Goal: Transaction & Acquisition: Download file/media

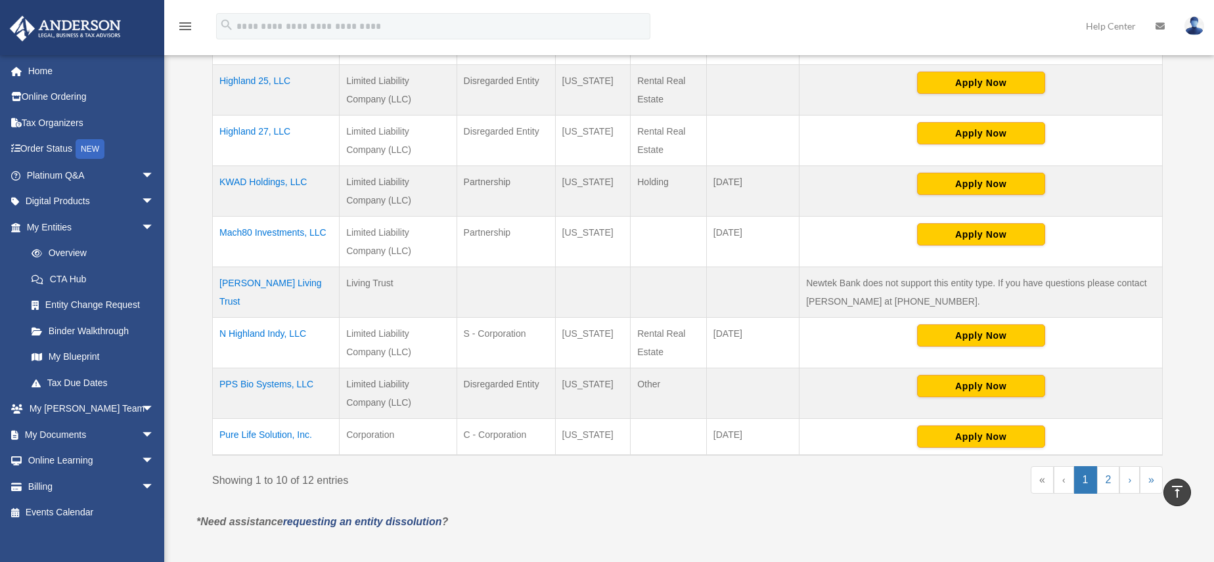
scroll to position [421, 0]
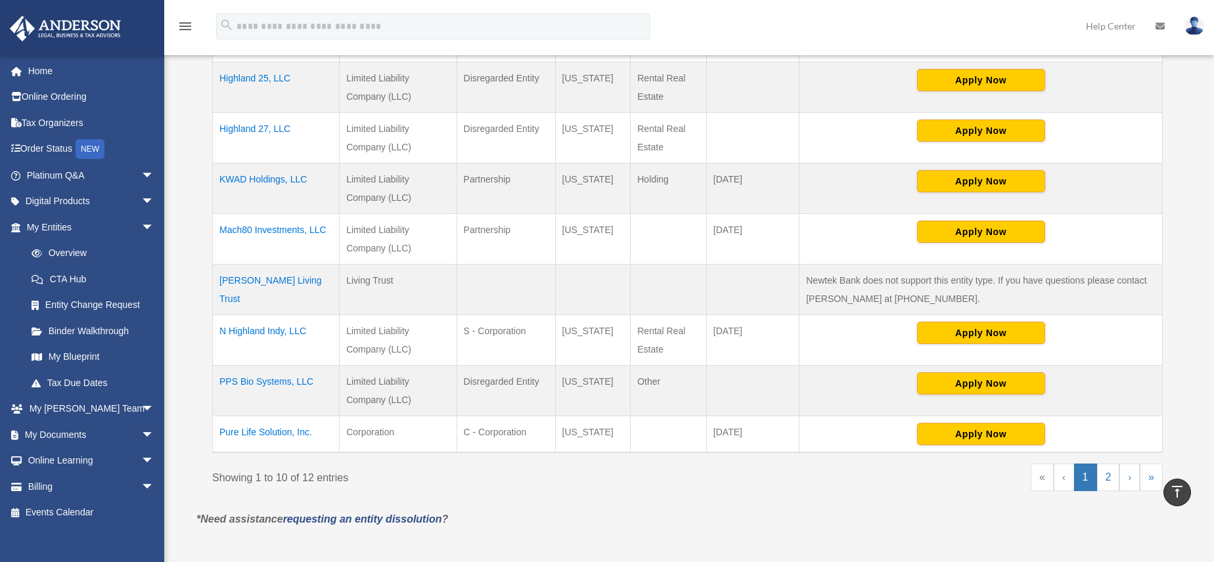
click at [275, 380] on td "PPS Bio Systems, LLC" at bounding box center [276, 390] width 127 height 51
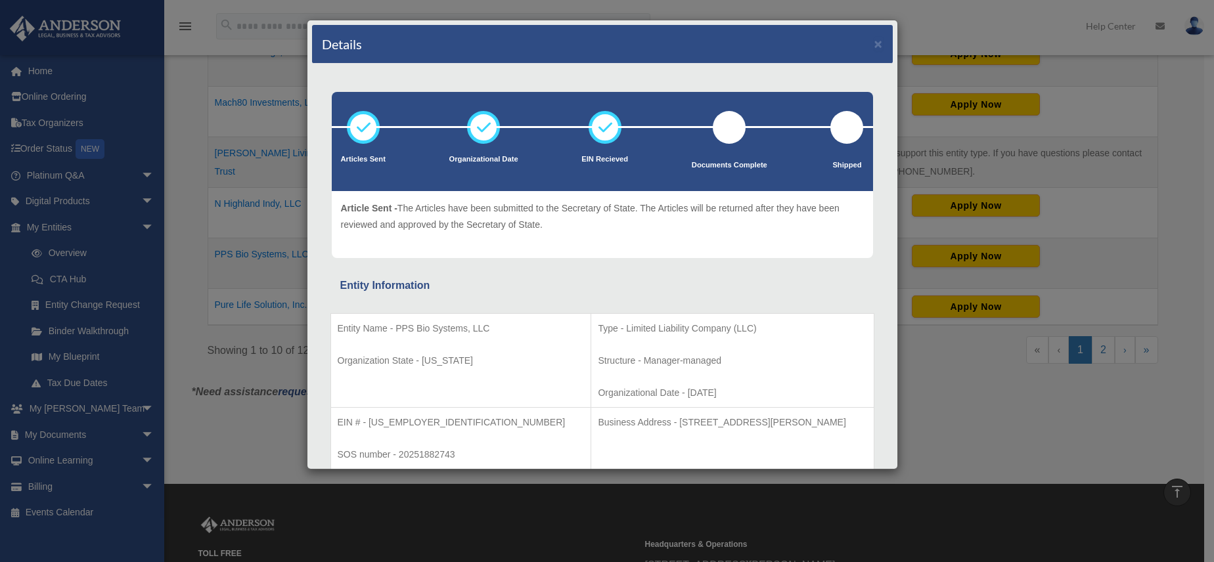
scroll to position [196, 0]
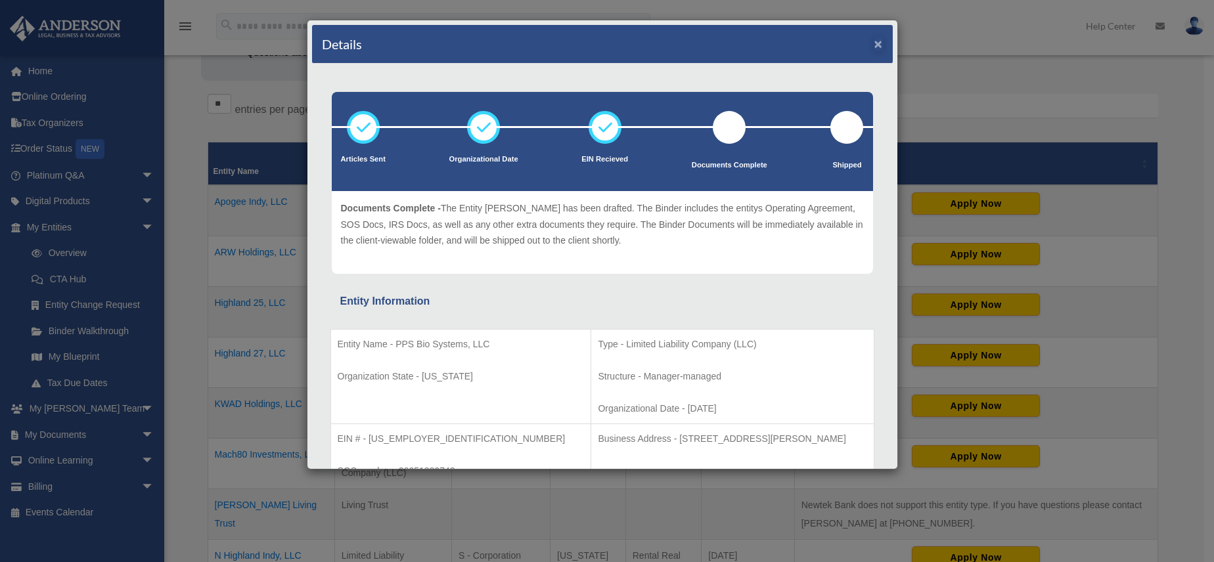
click at [874, 44] on button "×" at bounding box center [878, 44] width 9 height 14
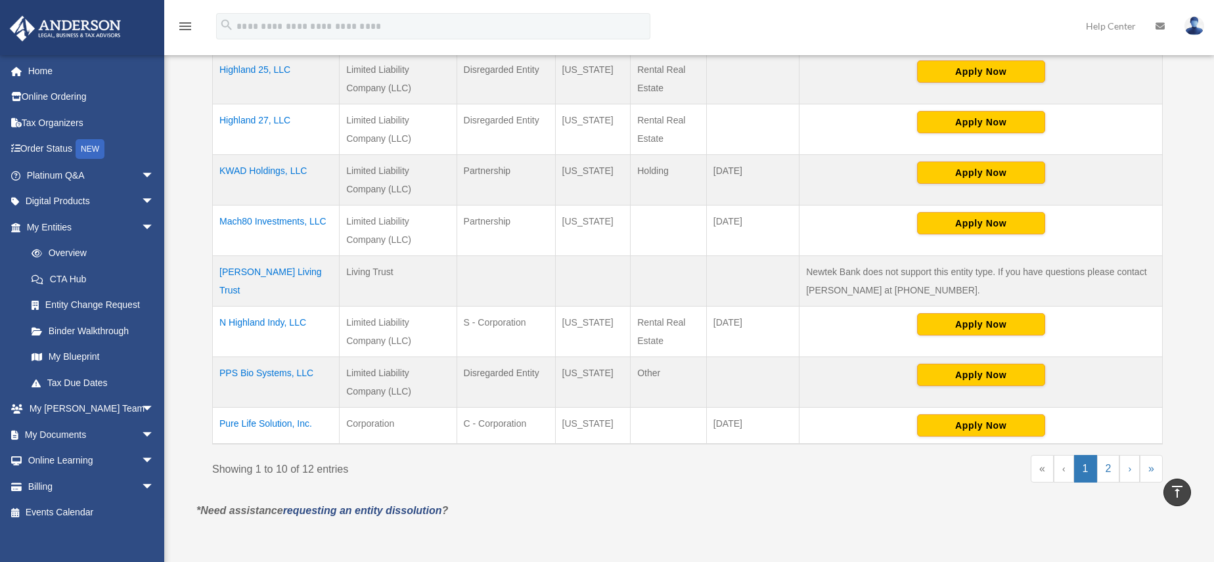
scroll to position [427, 0]
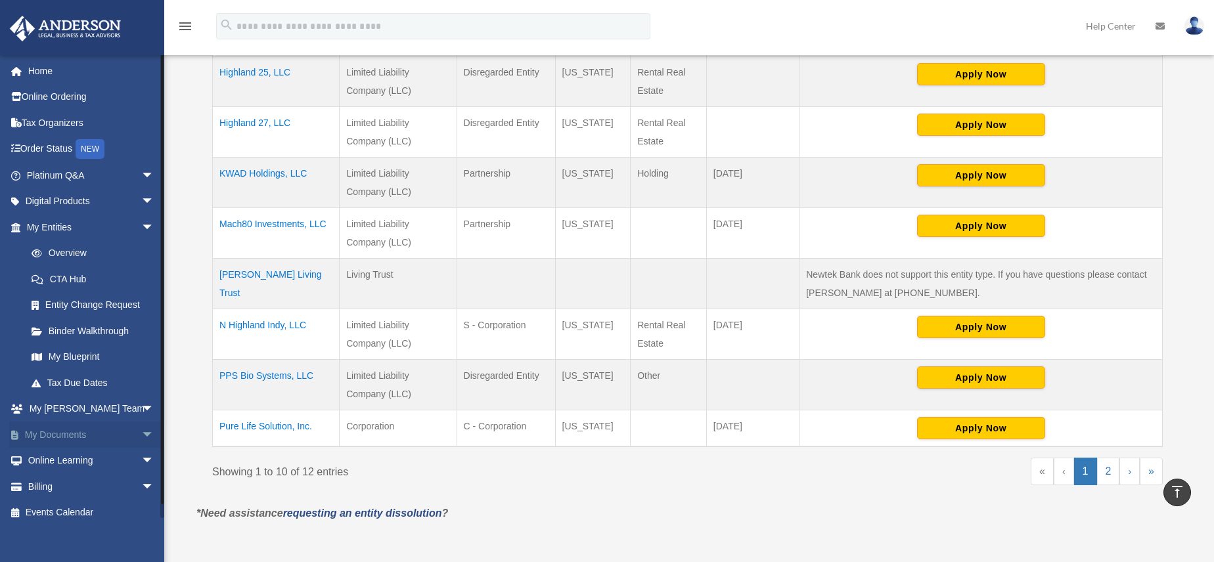
click at [91, 429] on link "My Documents arrow_drop_down" at bounding box center [91, 435] width 165 height 26
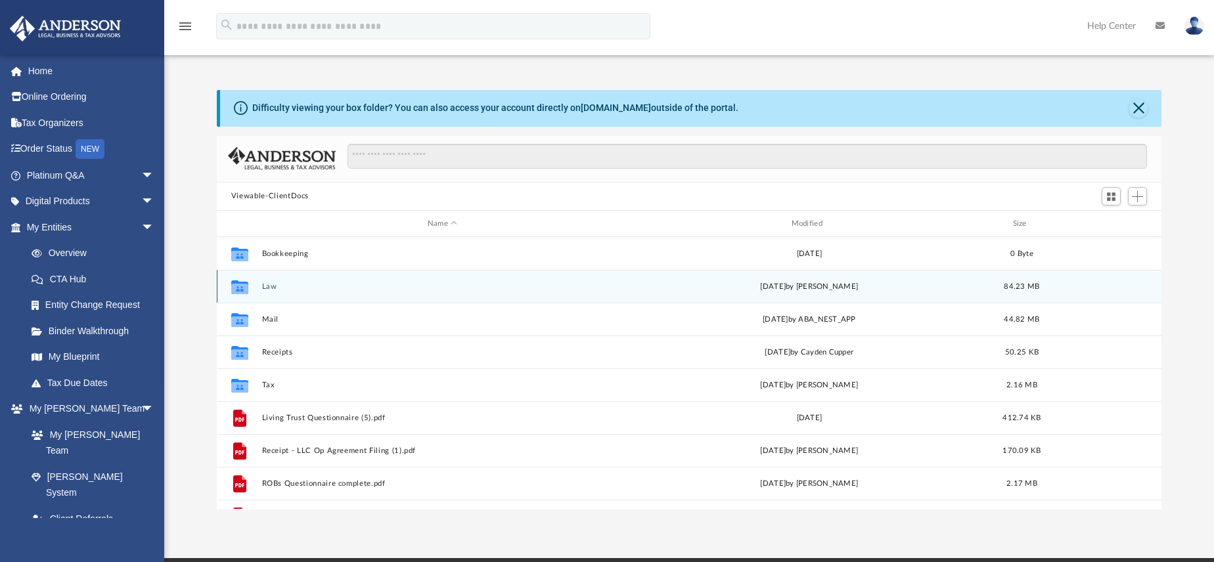
click at [233, 288] on icon "grid" at bounding box center [239, 289] width 17 height 11
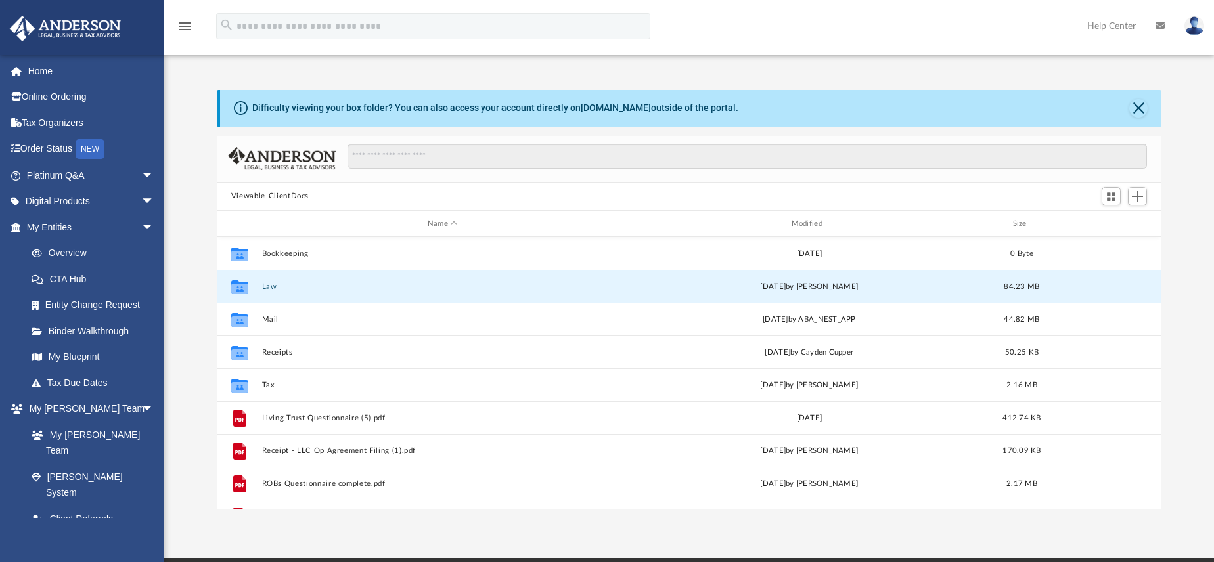
click at [272, 288] on button "Law" at bounding box center [441, 286] width 361 height 9
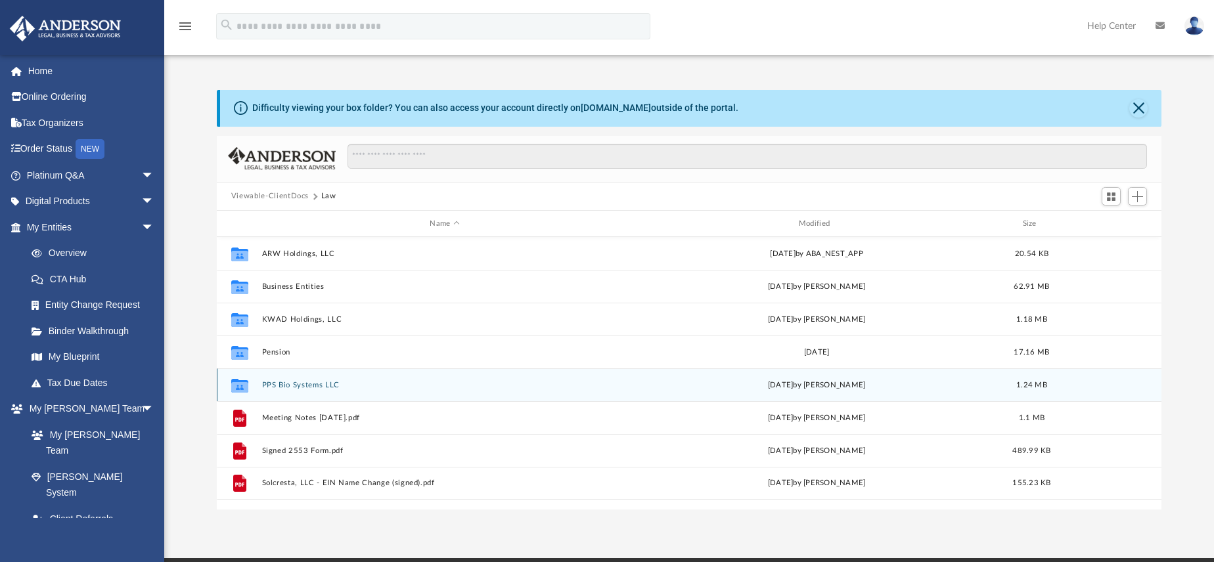
click at [290, 388] on button "PPS Bio Systems LLC" at bounding box center [444, 385] width 366 height 9
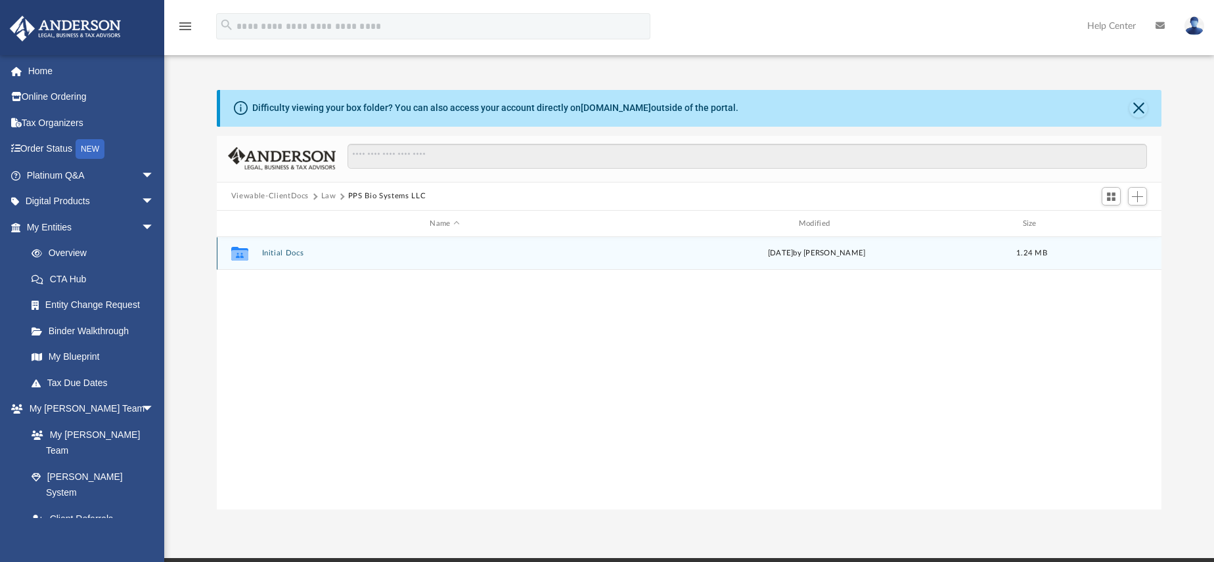
click at [273, 255] on button "Initial Docs" at bounding box center [444, 254] width 366 height 9
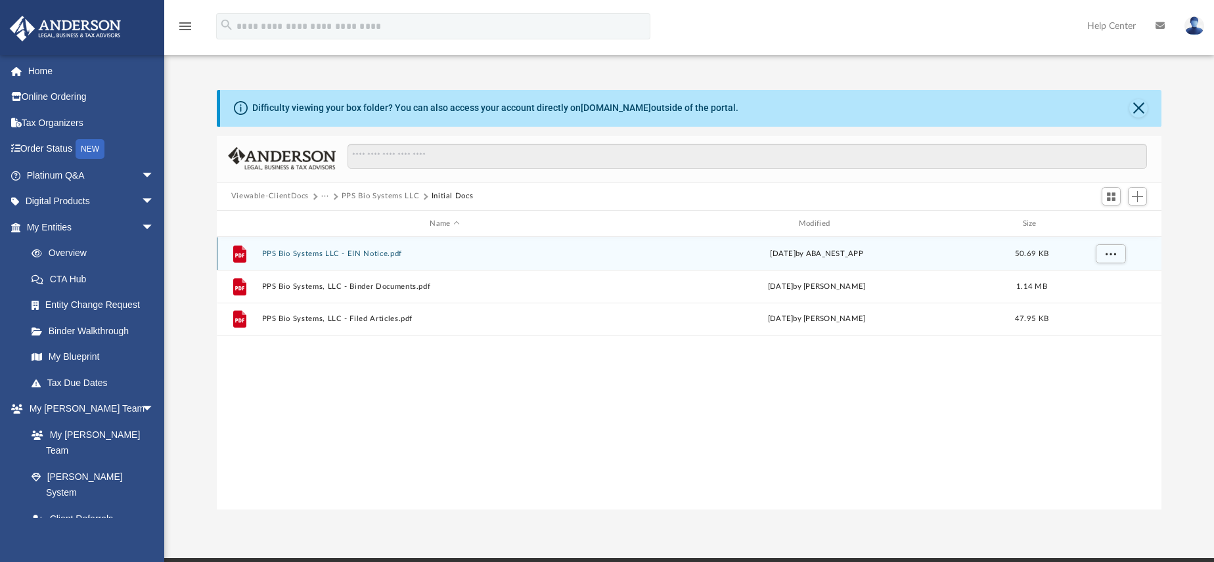
click at [355, 256] on button "PPS Bio Systems LLC - EIN Notice.pdf" at bounding box center [444, 254] width 366 height 9
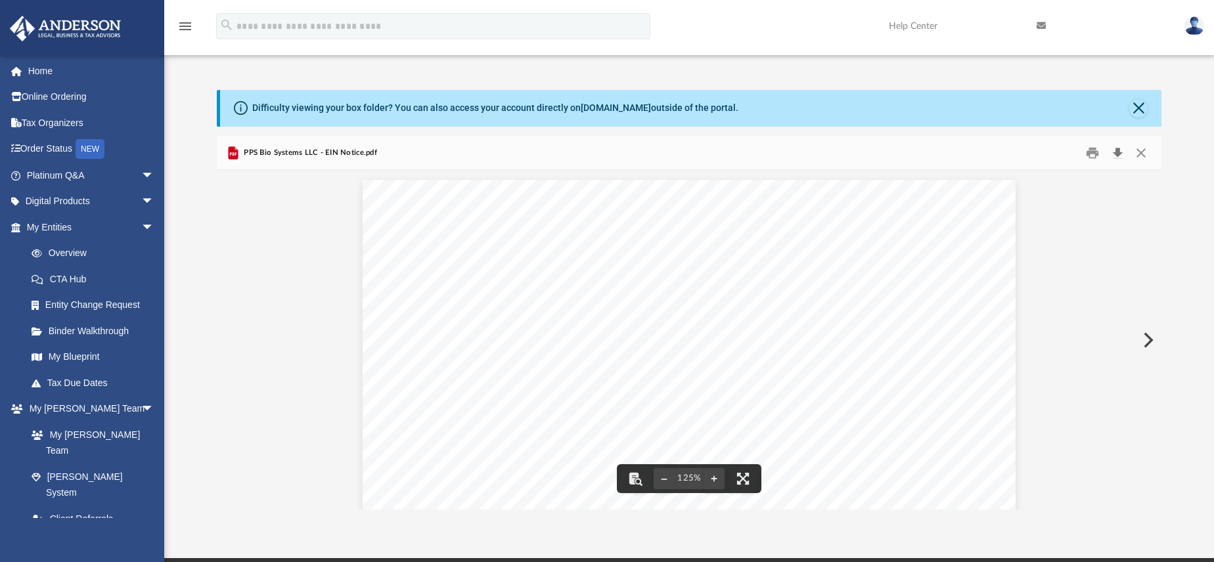
click at [1118, 152] on button "Download" at bounding box center [1117, 153] width 24 height 20
click at [1141, 108] on button "Close" at bounding box center [1138, 108] width 18 height 18
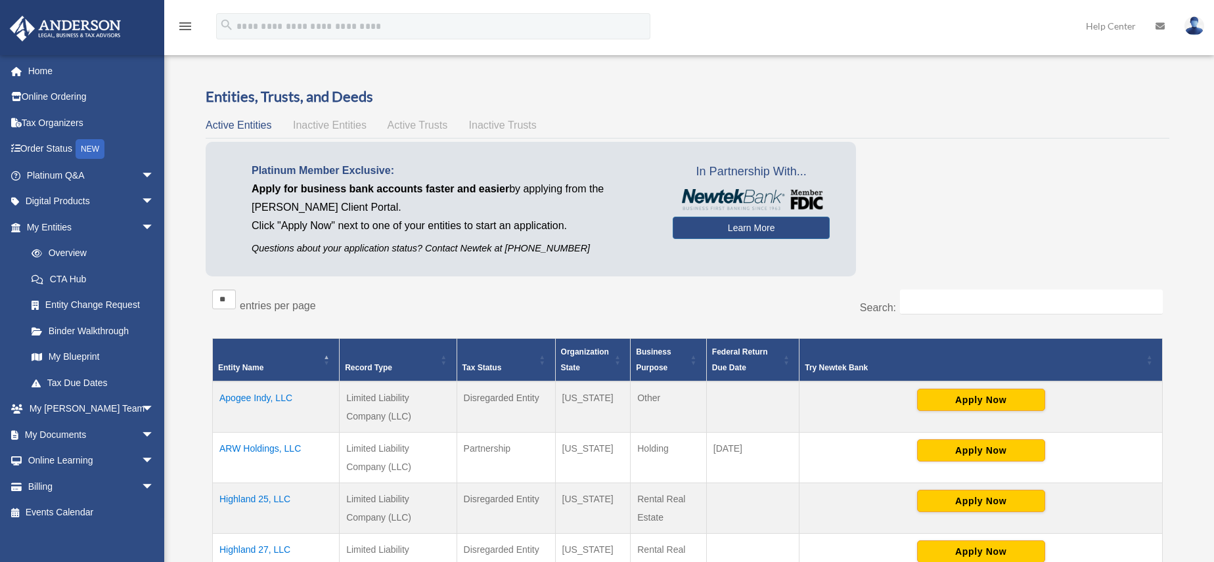
scroll to position [427, 0]
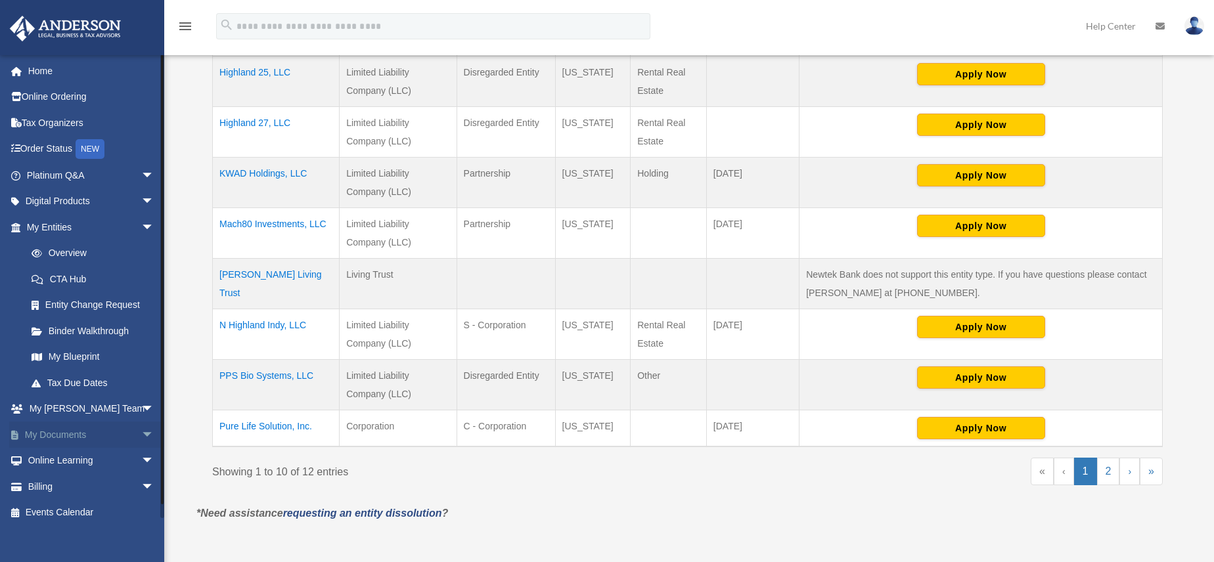
click at [75, 434] on link "My Documents arrow_drop_down" at bounding box center [91, 435] width 165 height 26
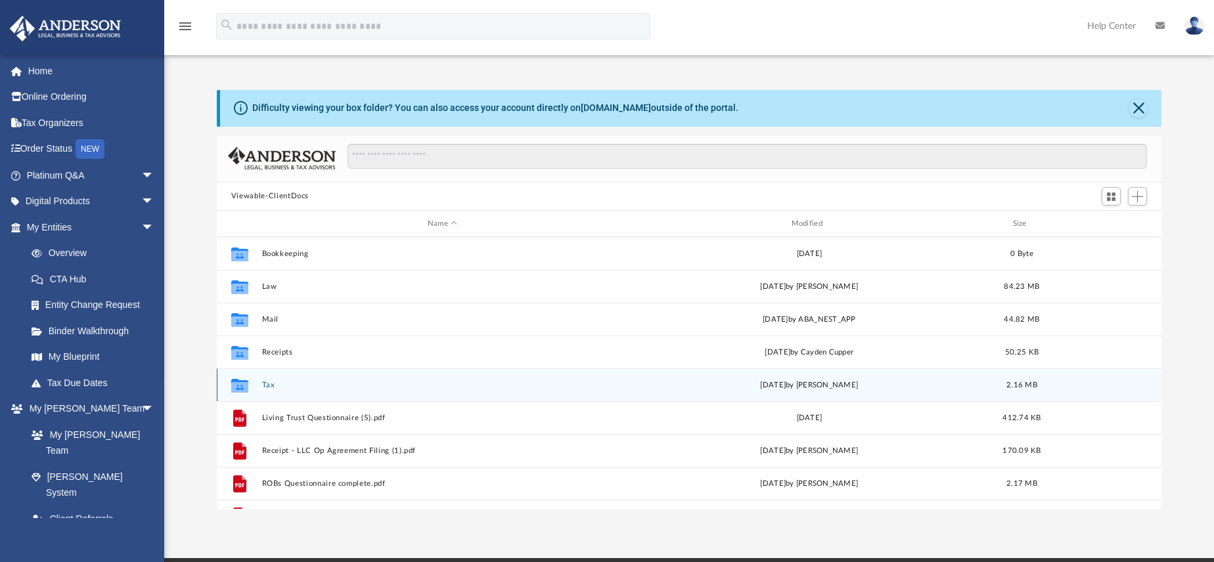
scroll to position [289, 935]
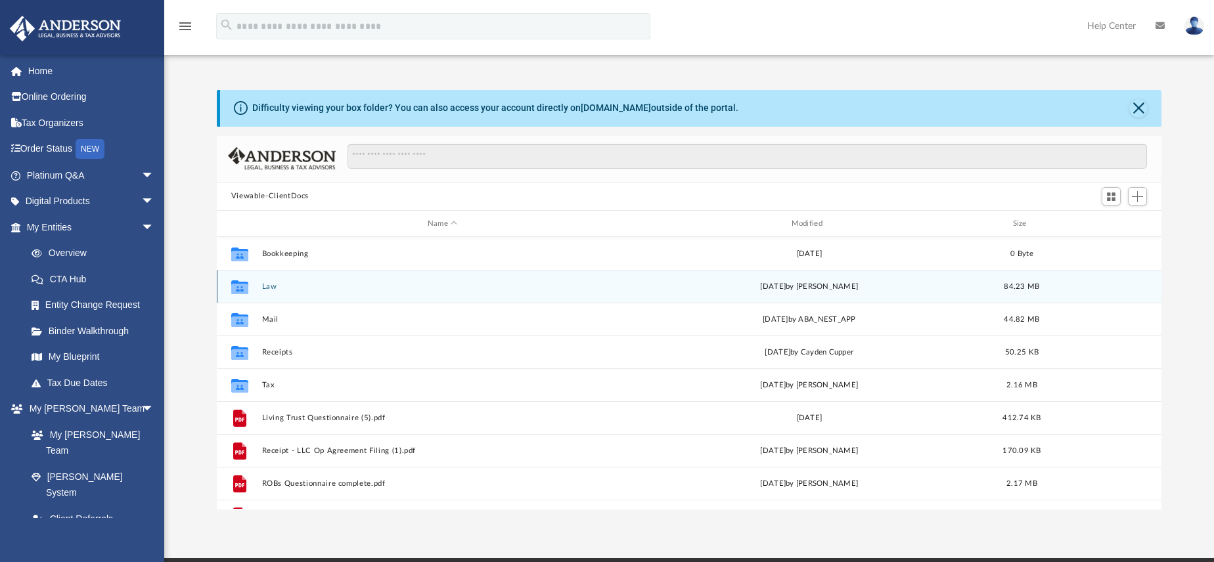
click at [263, 289] on button "Law" at bounding box center [441, 286] width 361 height 9
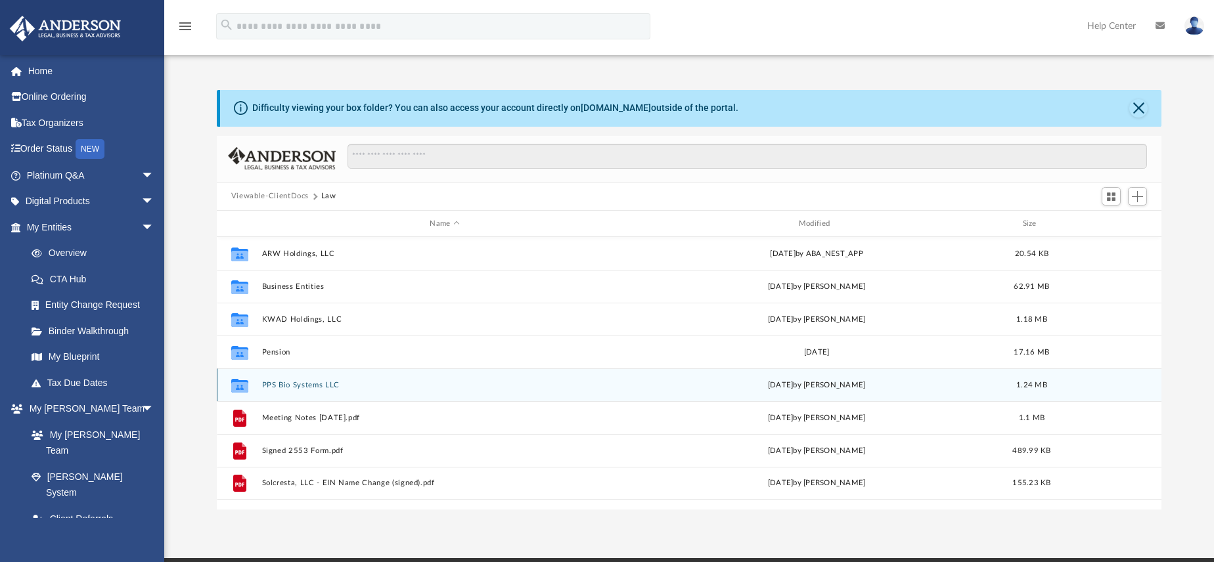
click at [305, 388] on button "PPS Bio Systems LLC" at bounding box center [444, 385] width 366 height 9
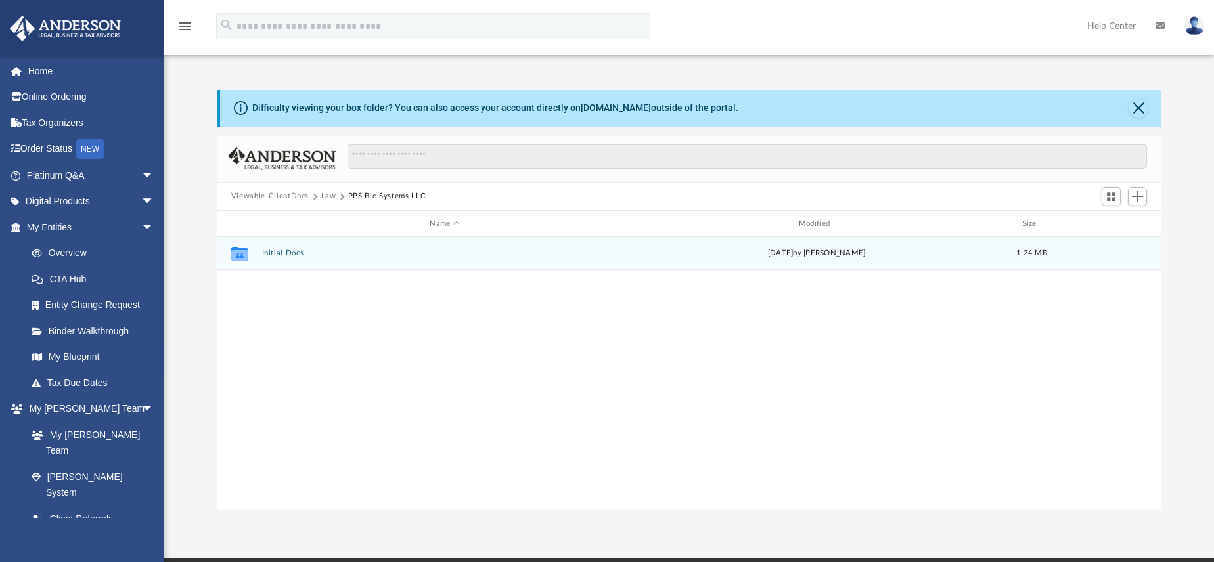
click at [273, 256] on button "Initial Docs" at bounding box center [444, 254] width 366 height 9
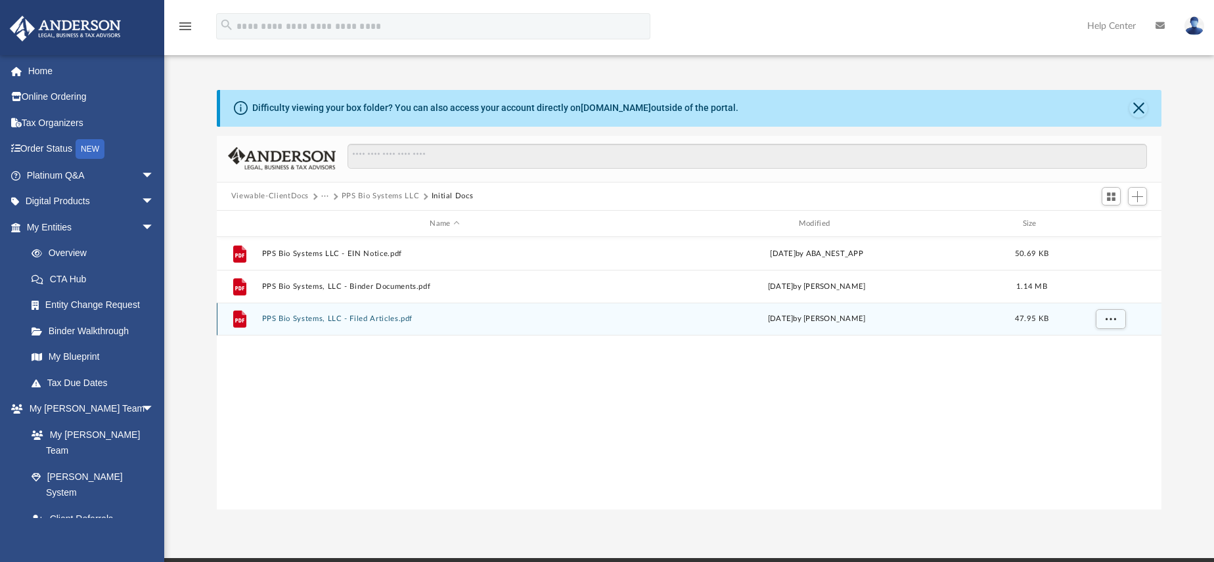
click at [305, 319] on button "PPS Bio Systems, LLC - Filed Articles.pdf" at bounding box center [444, 319] width 366 height 9
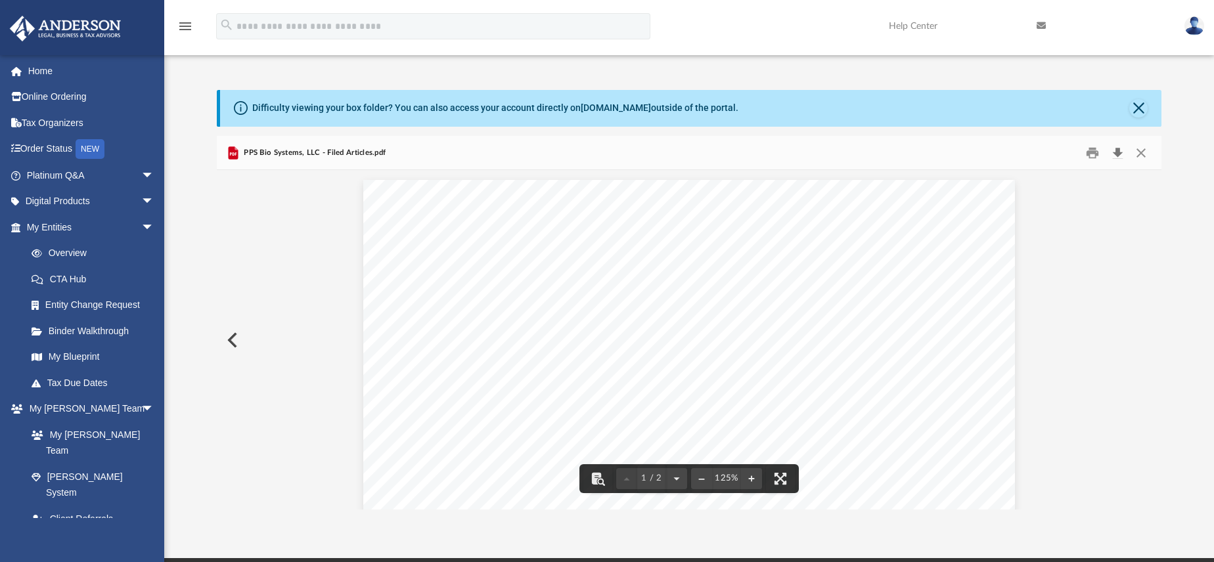
click at [1118, 150] on button "Download" at bounding box center [1117, 153] width 24 height 20
click at [235, 343] on button "Preview" at bounding box center [231, 340] width 29 height 37
click at [1117, 154] on button "Download" at bounding box center [1117, 153] width 24 height 20
click at [232, 340] on button "Preview" at bounding box center [231, 340] width 29 height 37
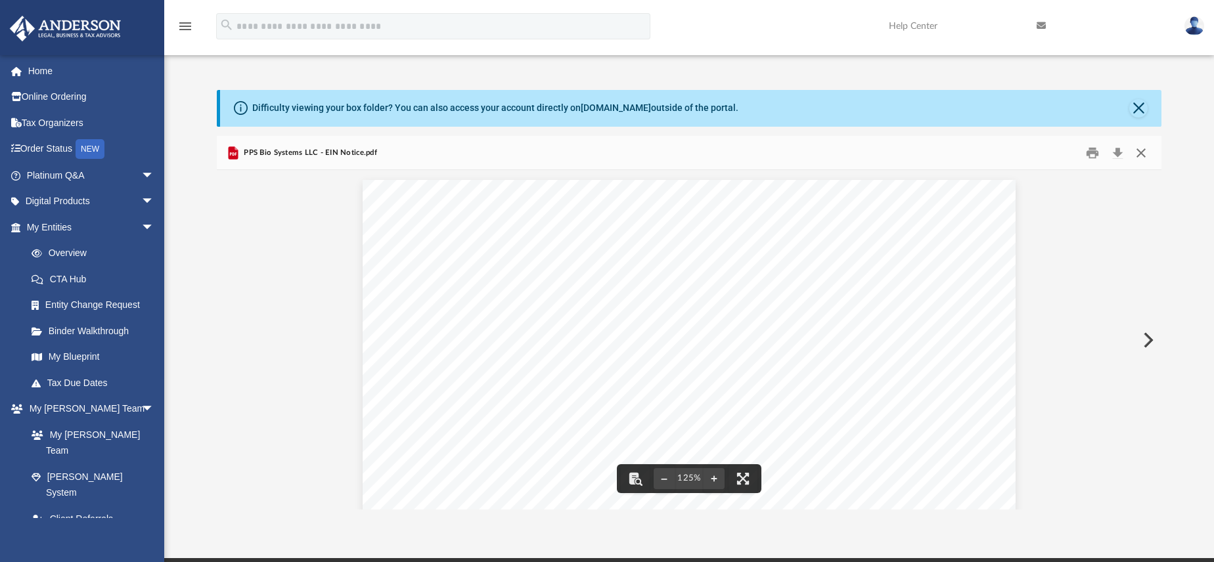
click at [1145, 157] on button "Close" at bounding box center [1141, 153] width 24 height 20
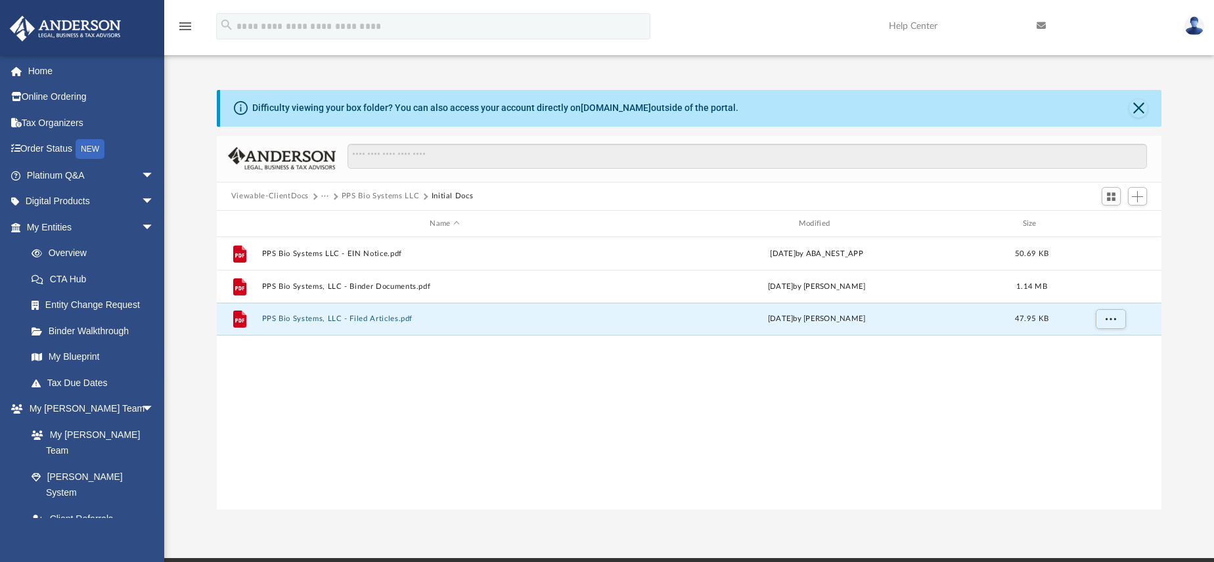
click at [363, 199] on button "PPS Bio Systems LLC" at bounding box center [381, 196] width 78 height 12
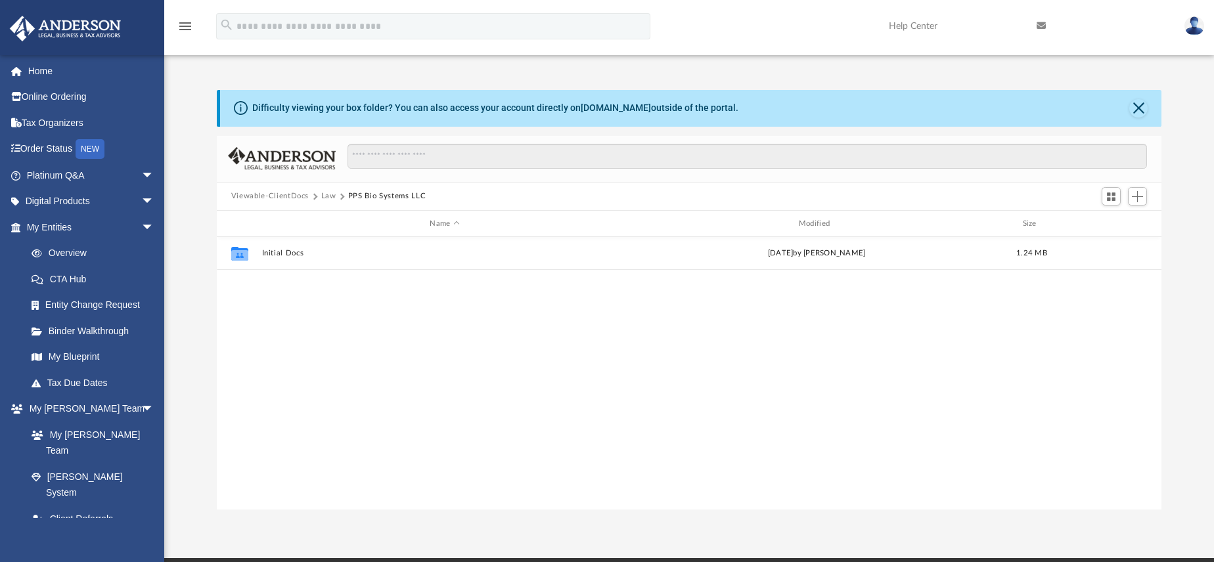
click at [326, 198] on button "Law" at bounding box center [328, 196] width 15 height 12
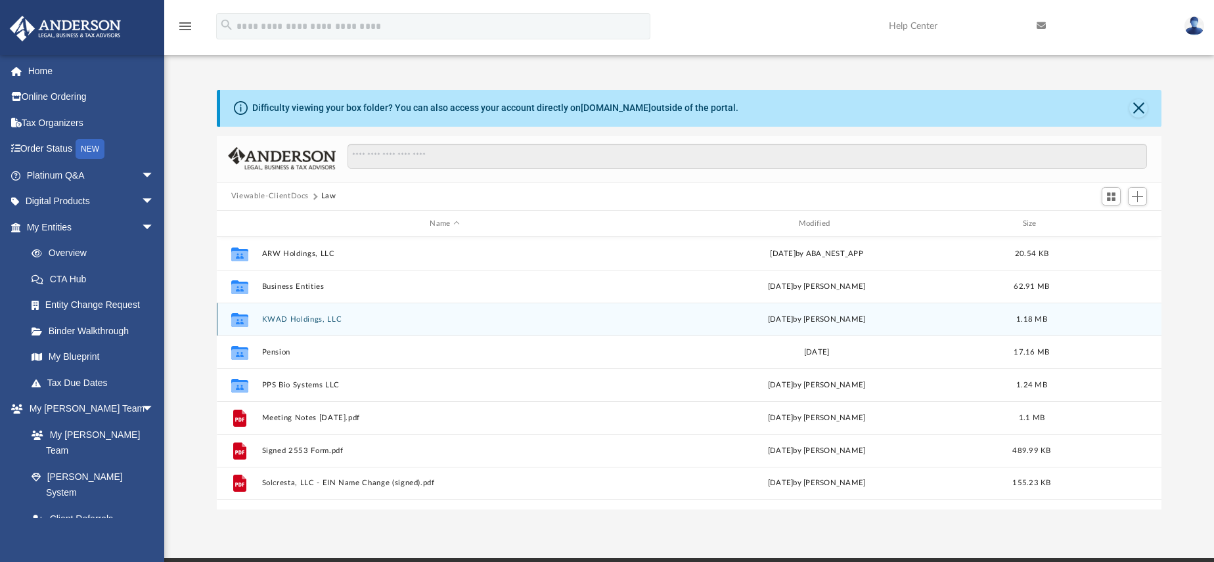
click at [292, 321] on button "KWAD Holdings, LLC" at bounding box center [444, 319] width 366 height 9
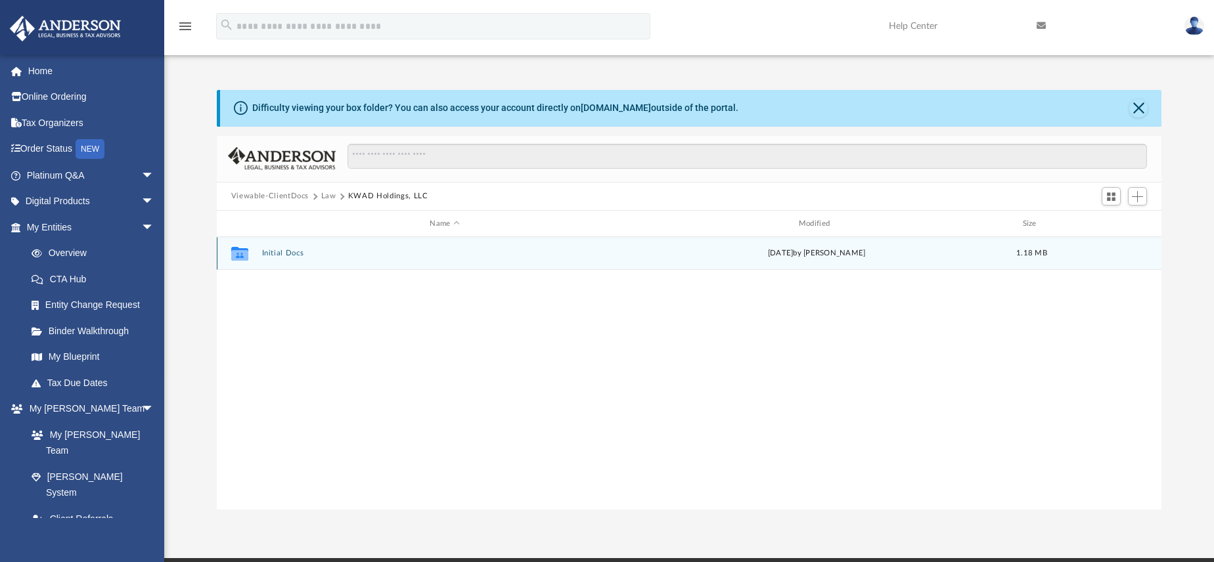
click at [281, 254] on button "Initial Docs" at bounding box center [444, 254] width 366 height 9
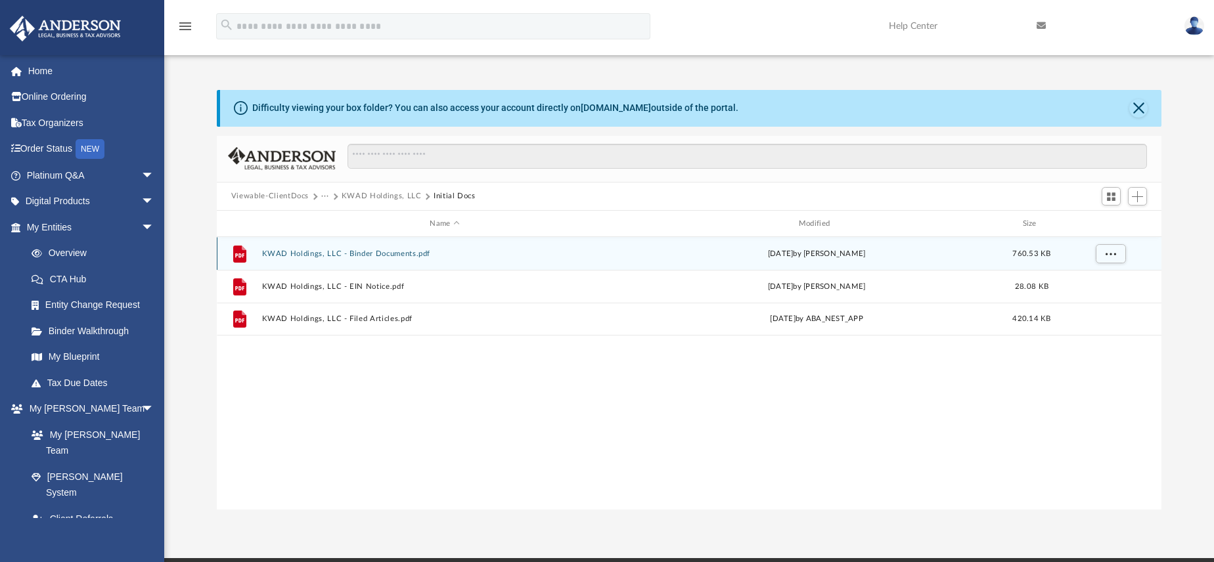
click at [330, 254] on button "KWAD Holdings, LLC - Binder Documents.pdf" at bounding box center [444, 254] width 366 height 9
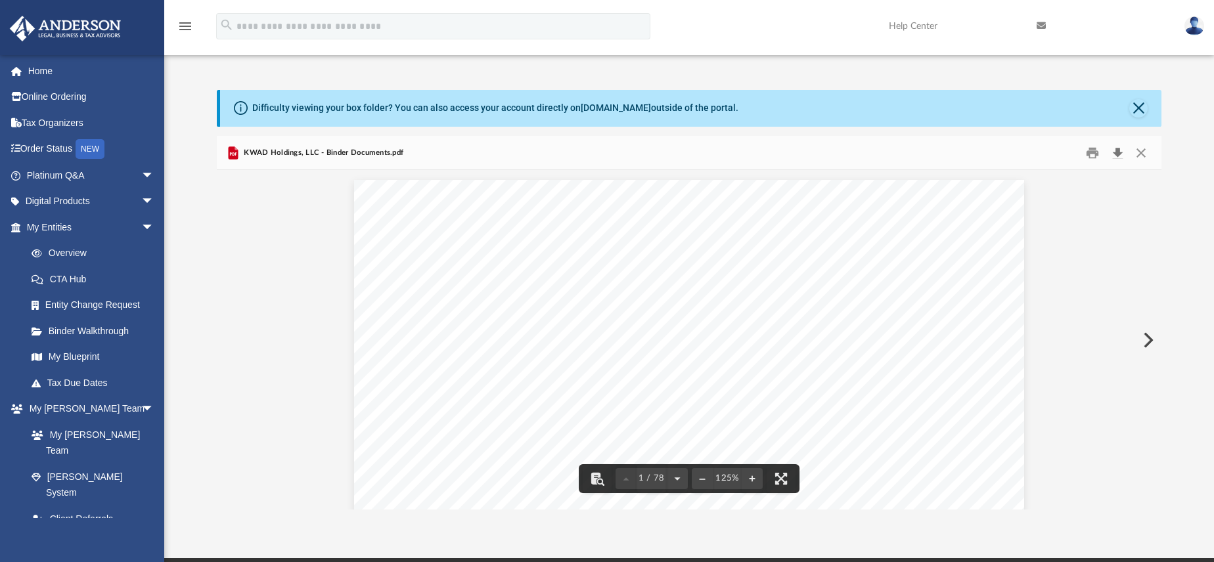
click at [1120, 154] on button "Download" at bounding box center [1117, 153] width 24 height 20
click at [1143, 153] on button "Close" at bounding box center [1141, 153] width 24 height 20
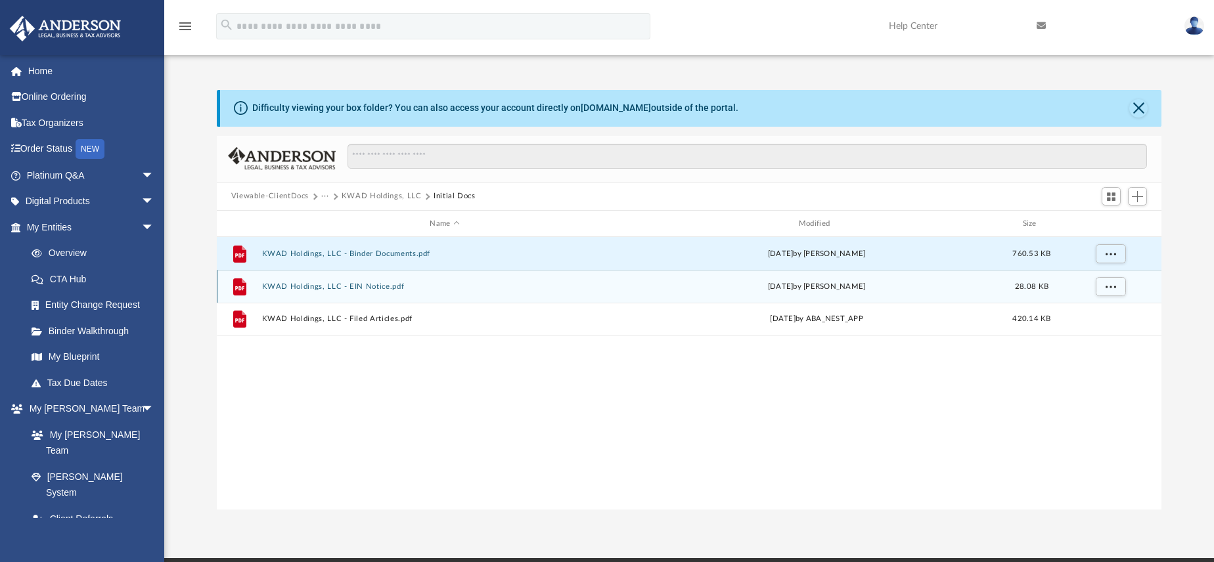
click at [353, 288] on button "KWAD Holdings, LLC - EIN Notice.pdf" at bounding box center [444, 286] width 366 height 9
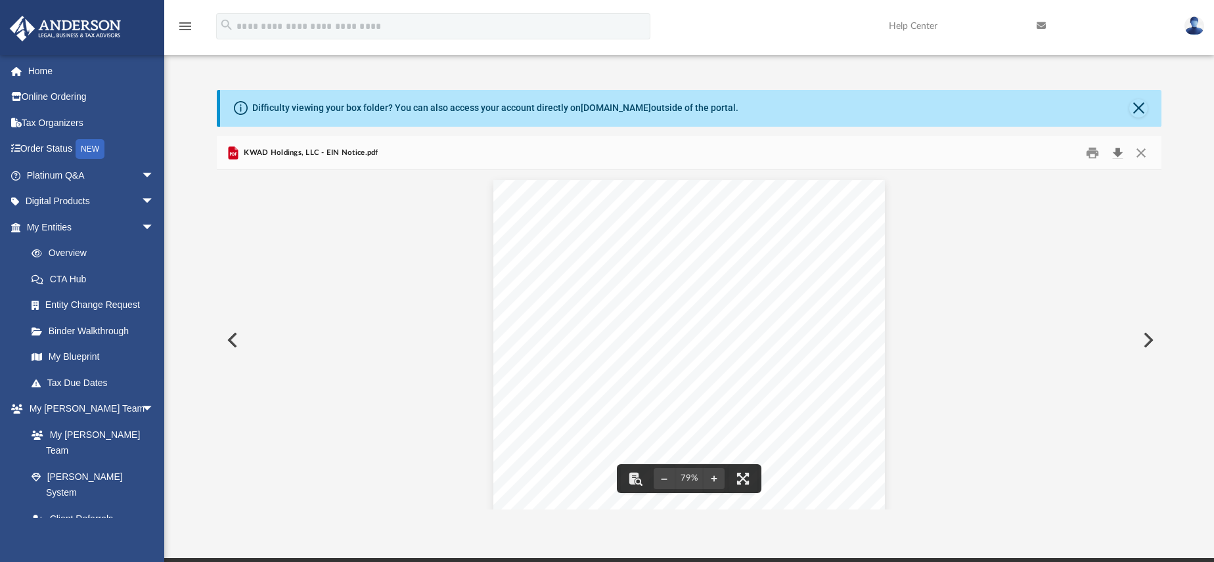
click at [1118, 155] on button "Download" at bounding box center [1117, 153] width 24 height 20
click at [1143, 154] on button "Close" at bounding box center [1141, 153] width 24 height 20
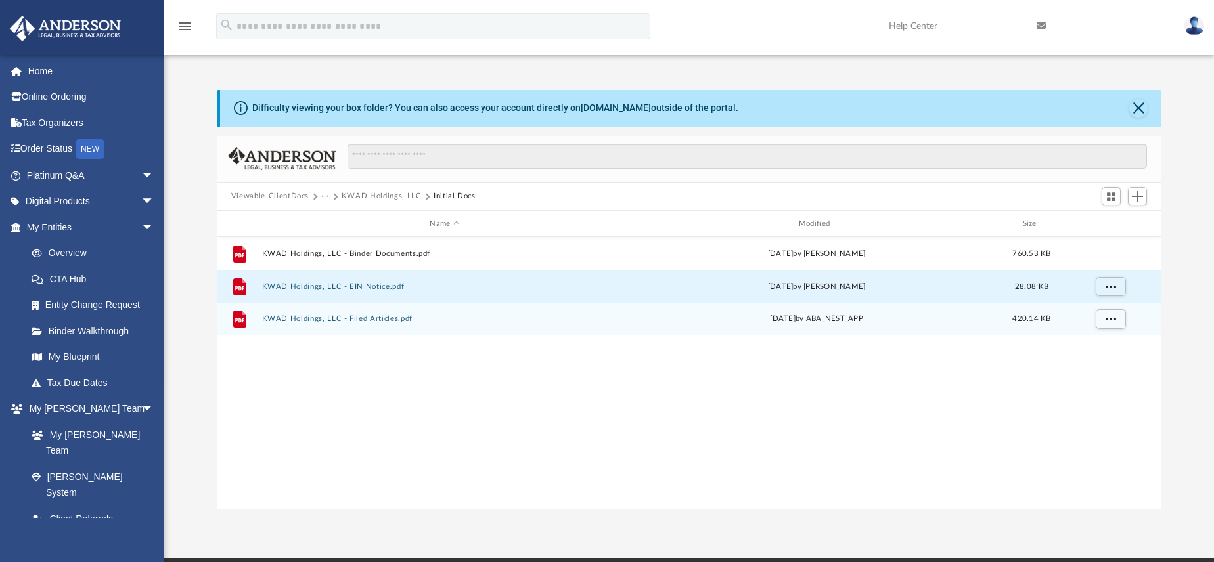
click at [366, 322] on button "KWAD Holdings, LLC - Filed Articles.pdf" at bounding box center [444, 319] width 366 height 9
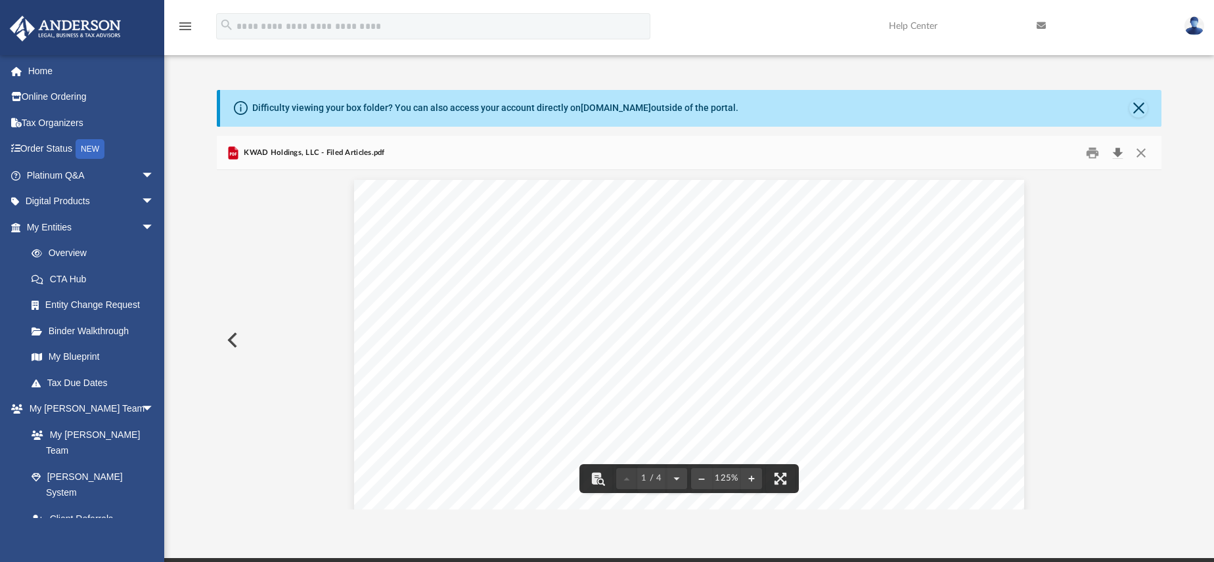
click at [1117, 153] on button "Download" at bounding box center [1117, 153] width 24 height 20
click at [1143, 153] on button "Close" at bounding box center [1141, 153] width 24 height 20
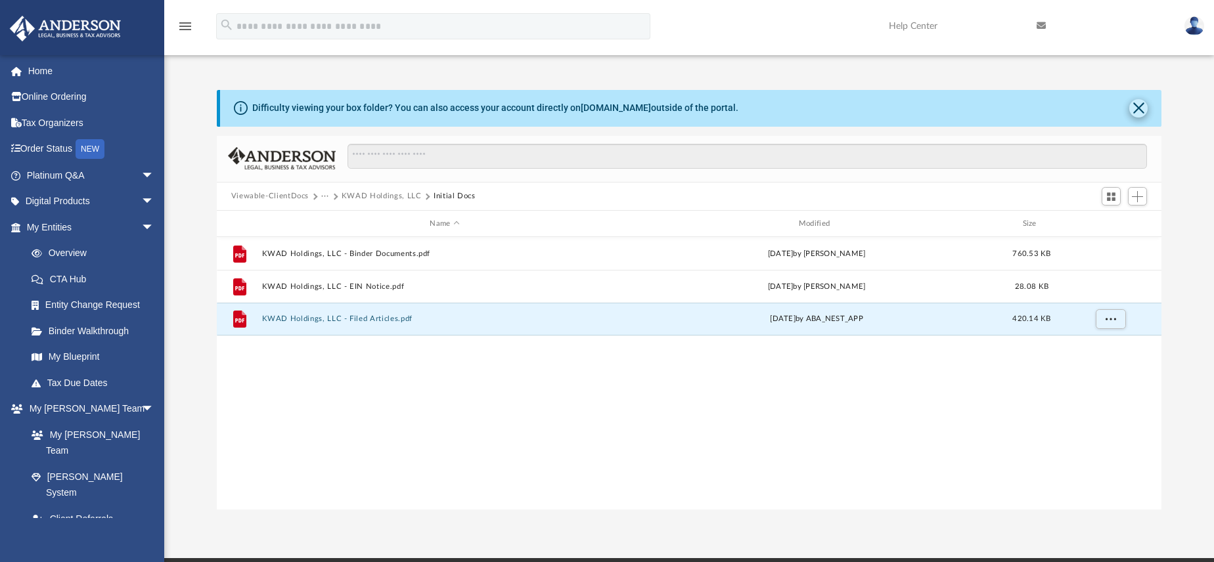
click at [1138, 114] on button "Close" at bounding box center [1138, 108] width 18 height 18
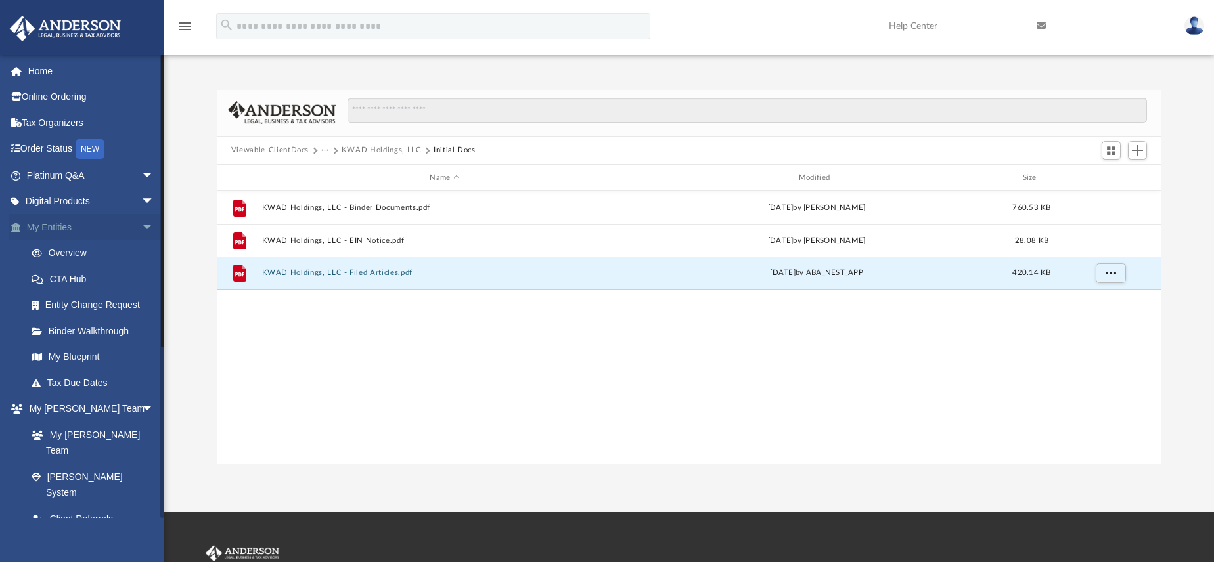
click at [47, 223] on link "My Entities arrow_drop_down" at bounding box center [91, 227] width 165 height 26
